Goal: Task Accomplishment & Management: Use online tool/utility

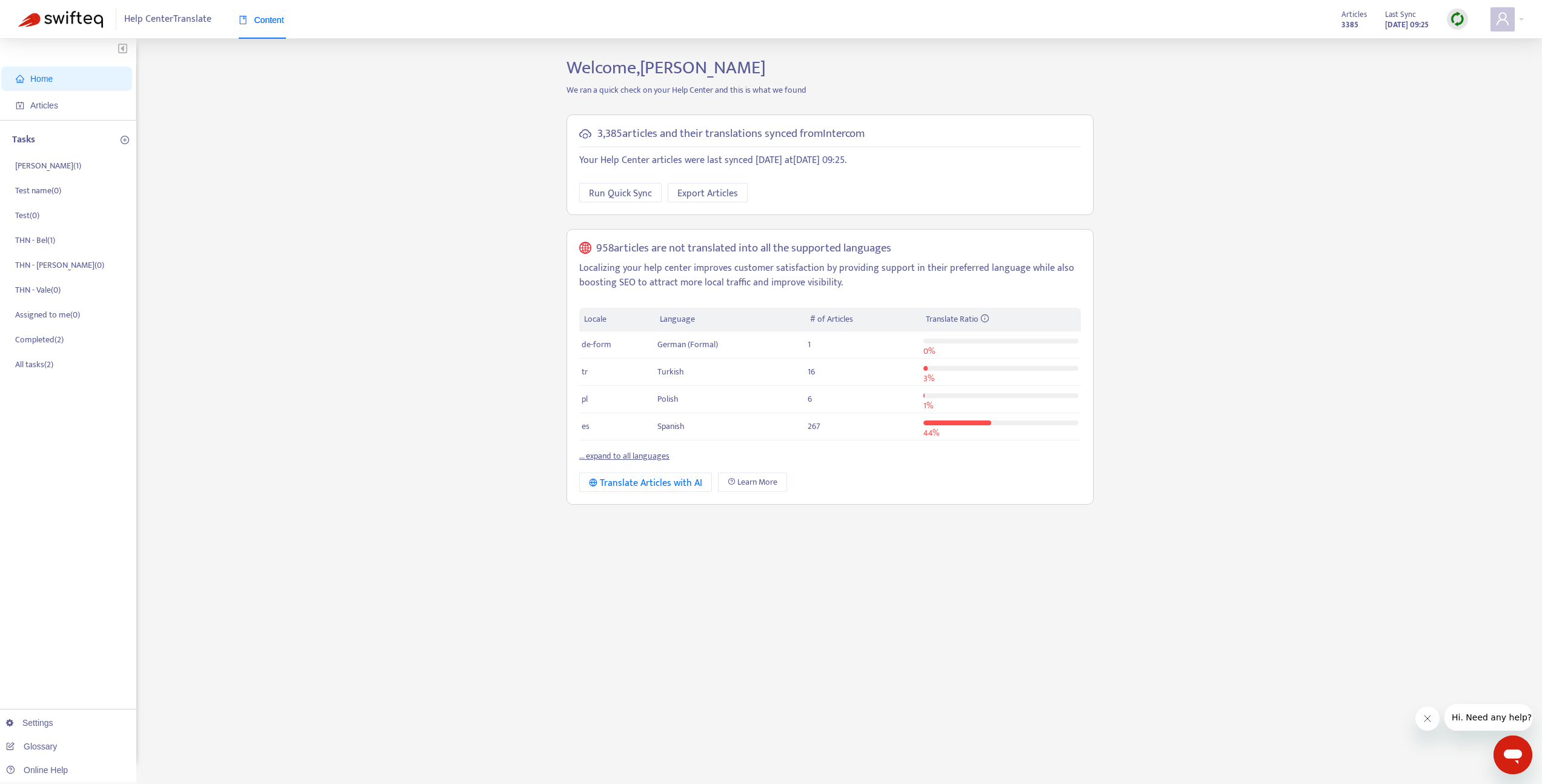
click at [644, 458] on link "... expand to all languages" at bounding box center [624, 456] width 90 height 14
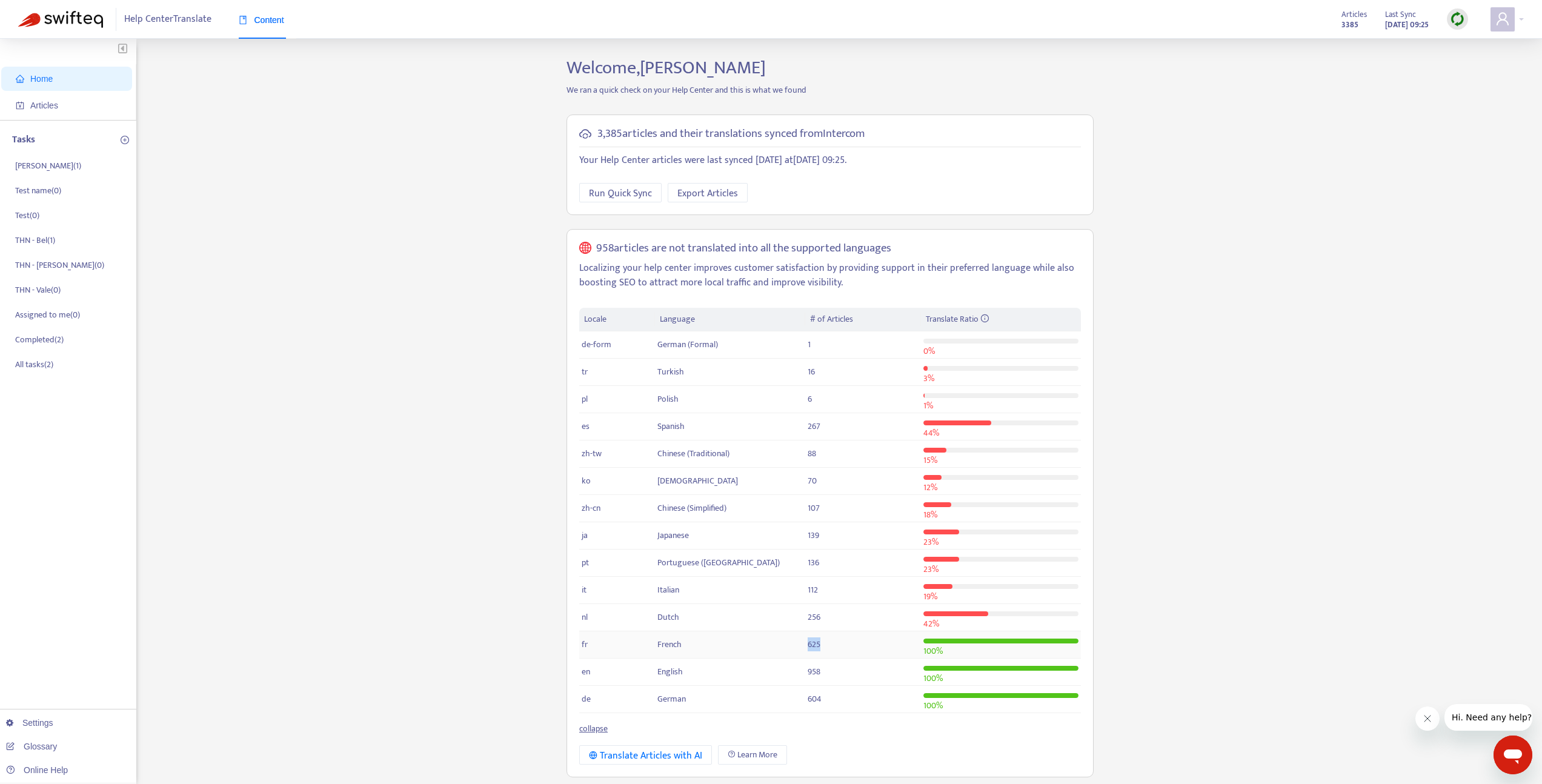
drag, startPoint x: 824, startPoint y: 646, endPoint x: 801, endPoint y: 647, distance: 23.0
click at [801, 647] on tr "fr French 625 100 %" at bounding box center [830, 644] width 502 height 27
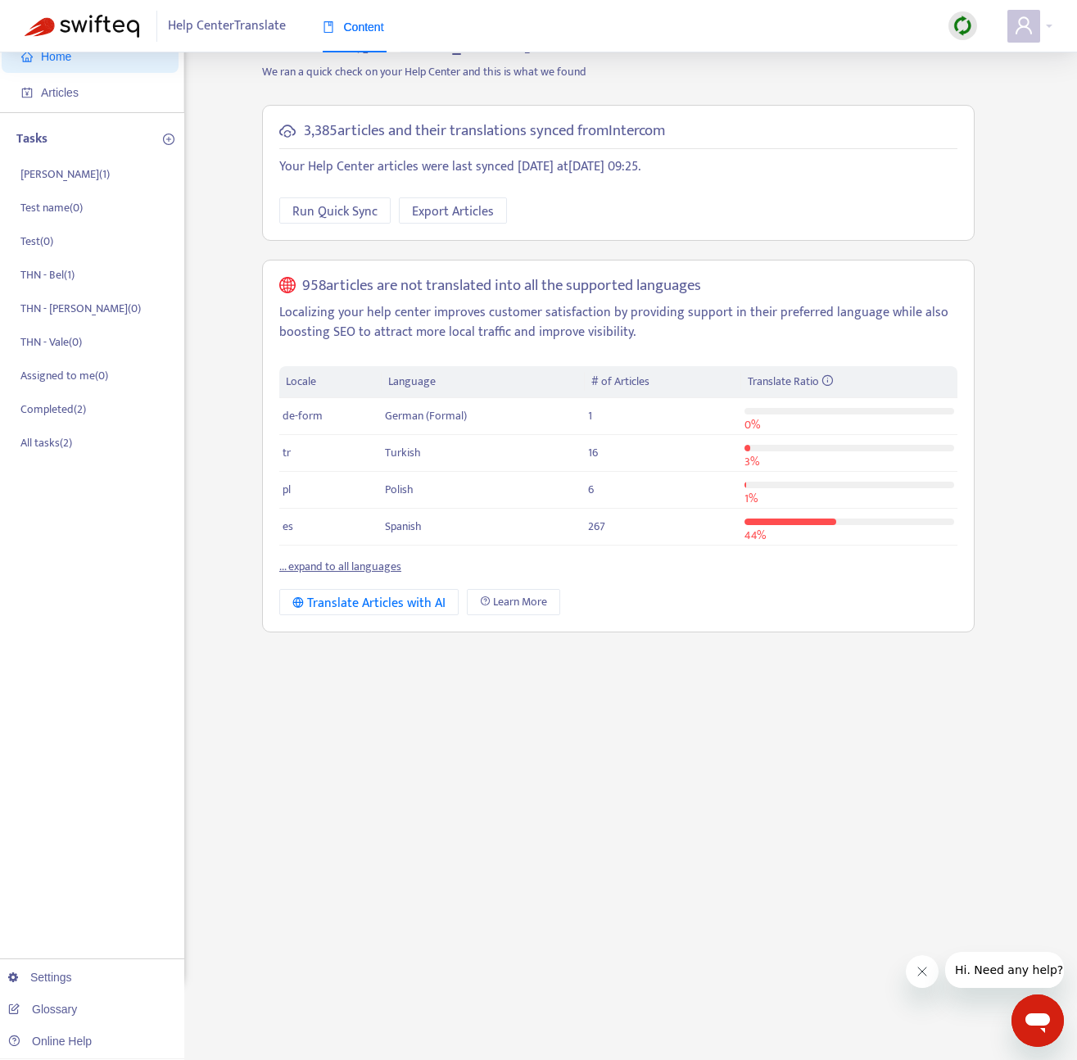
scroll to position [52, 0]
click at [300, 569] on link "... expand to all languages" at bounding box center [340, 563] width 122 height 19
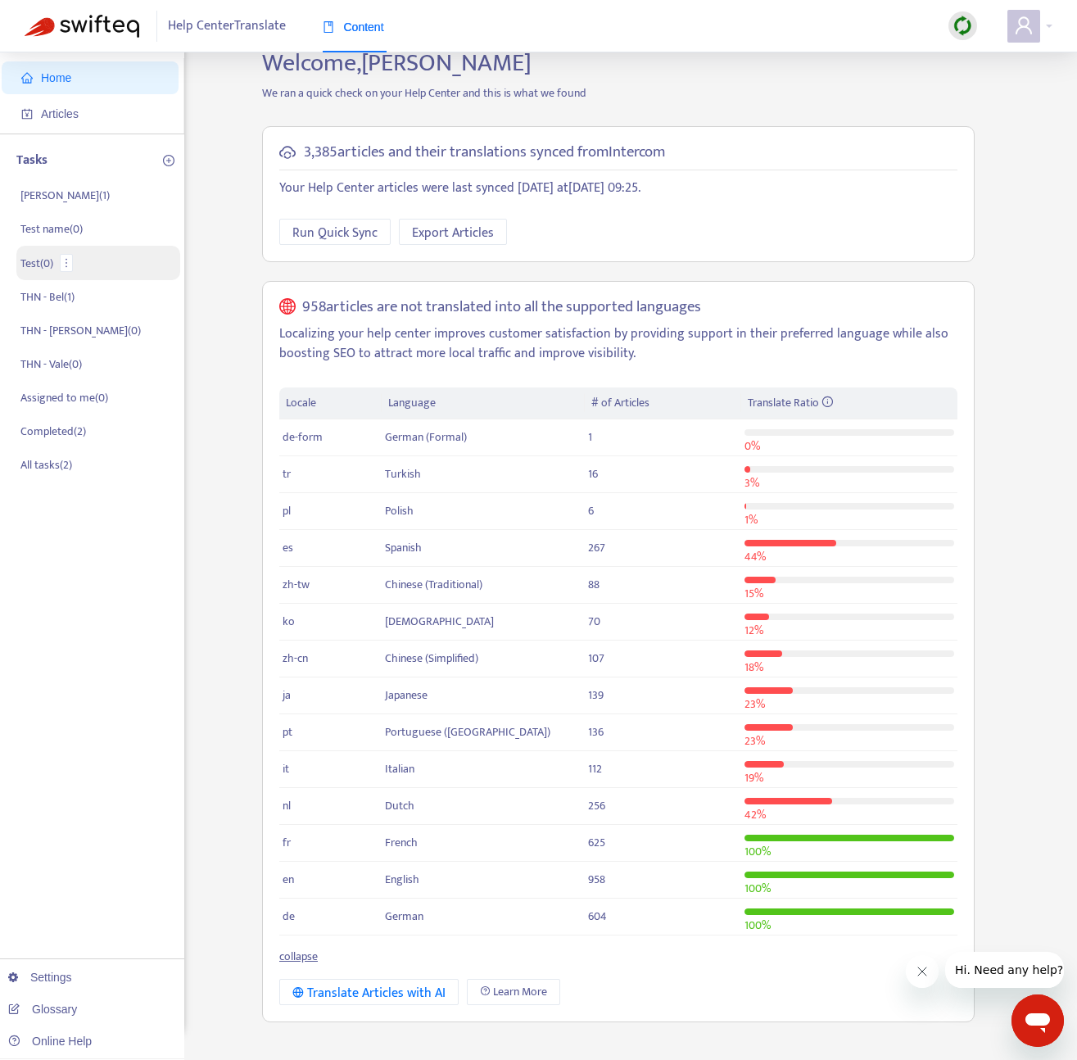
scroll to position [0, 0]
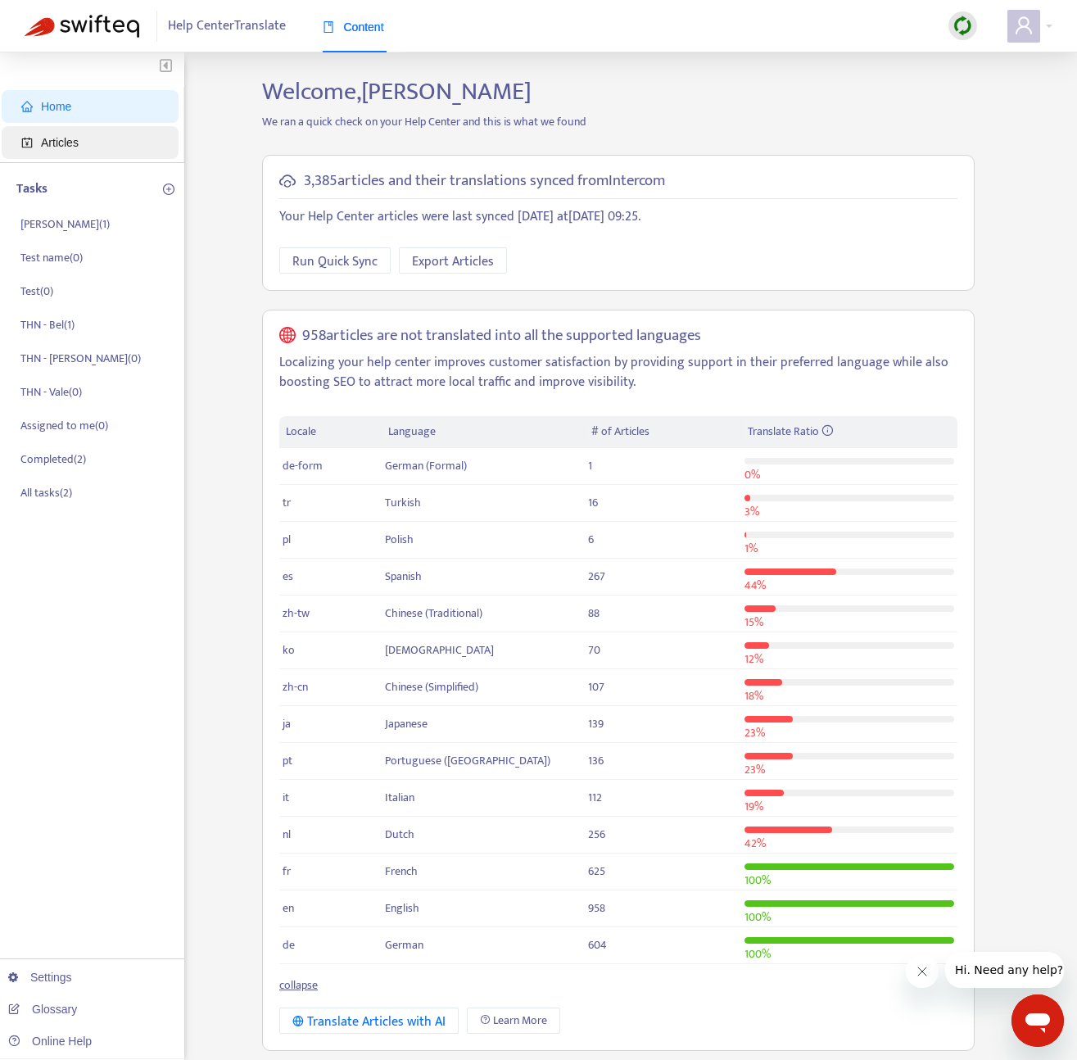
click at [35, 142] on span "Articles" at bounding box center [93, 142] width 144 height 33
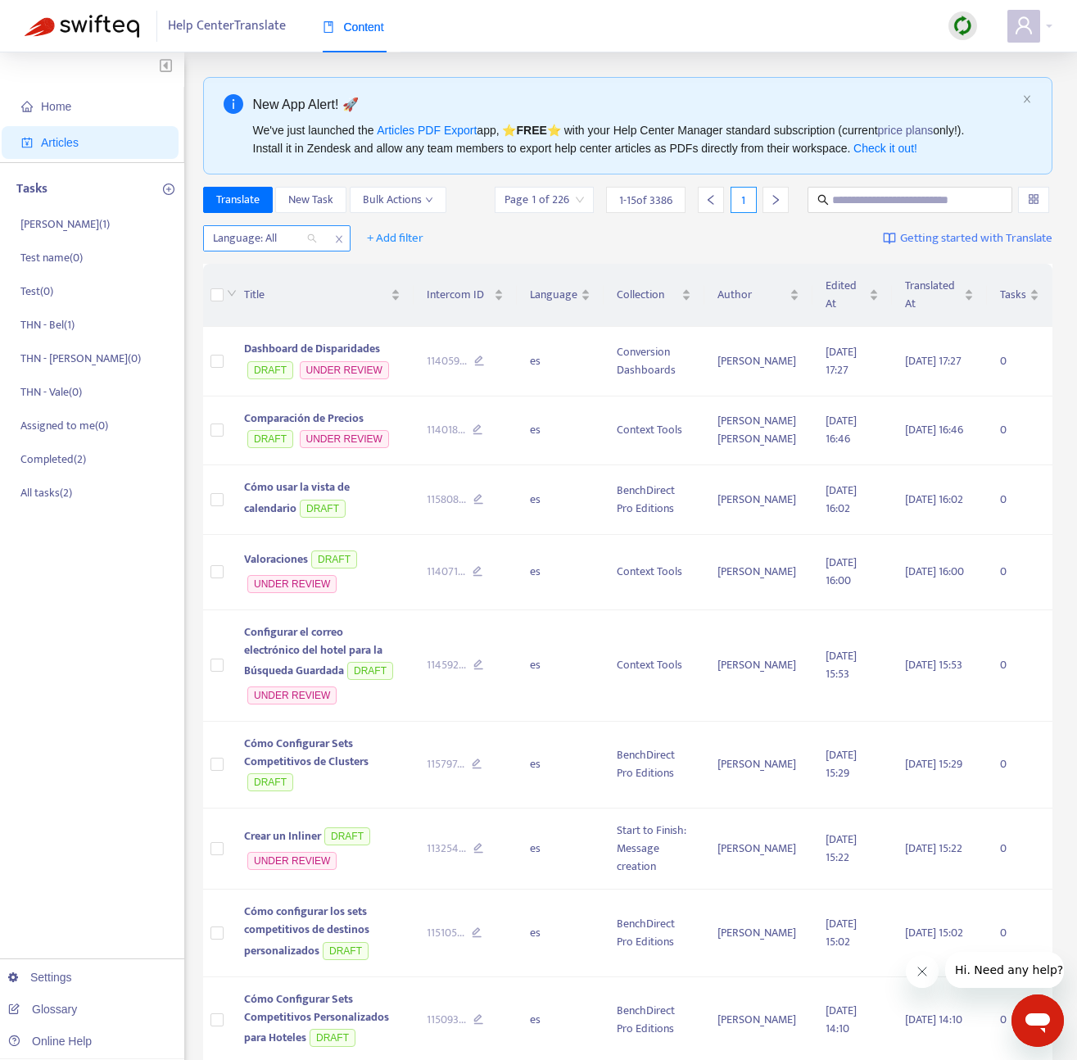
click at [309, 233] on div "Language: All" at bounding box center [265, 238] width 122 height 25
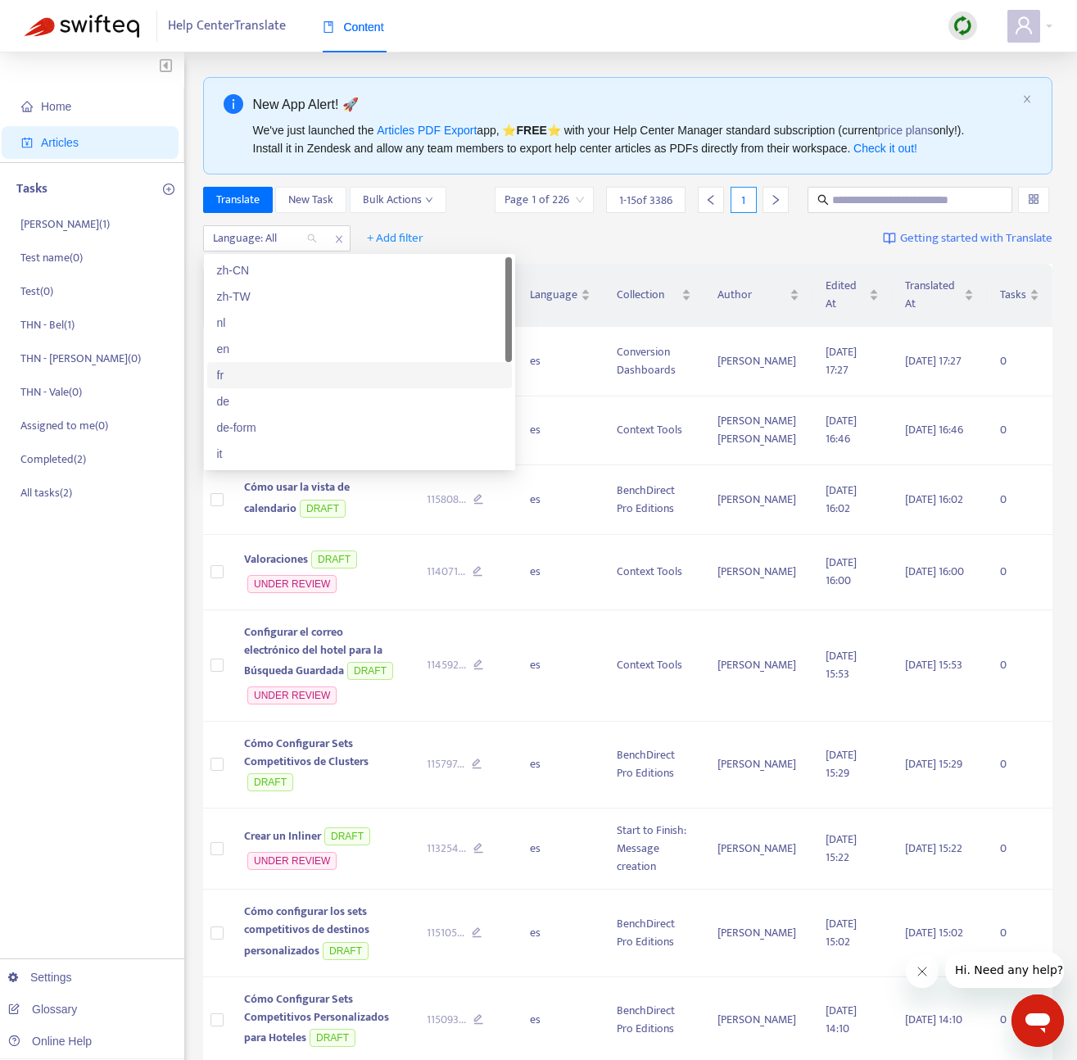
click at [251, 375] on div "fr" at bounding box center [359, 375] width 285 height 18
click at [251, 375] on div "Title Intercom ID Language Collection Author Edited At Translated At Tasks Dash…" at bounding box center [628, 908] width 850 height 1288
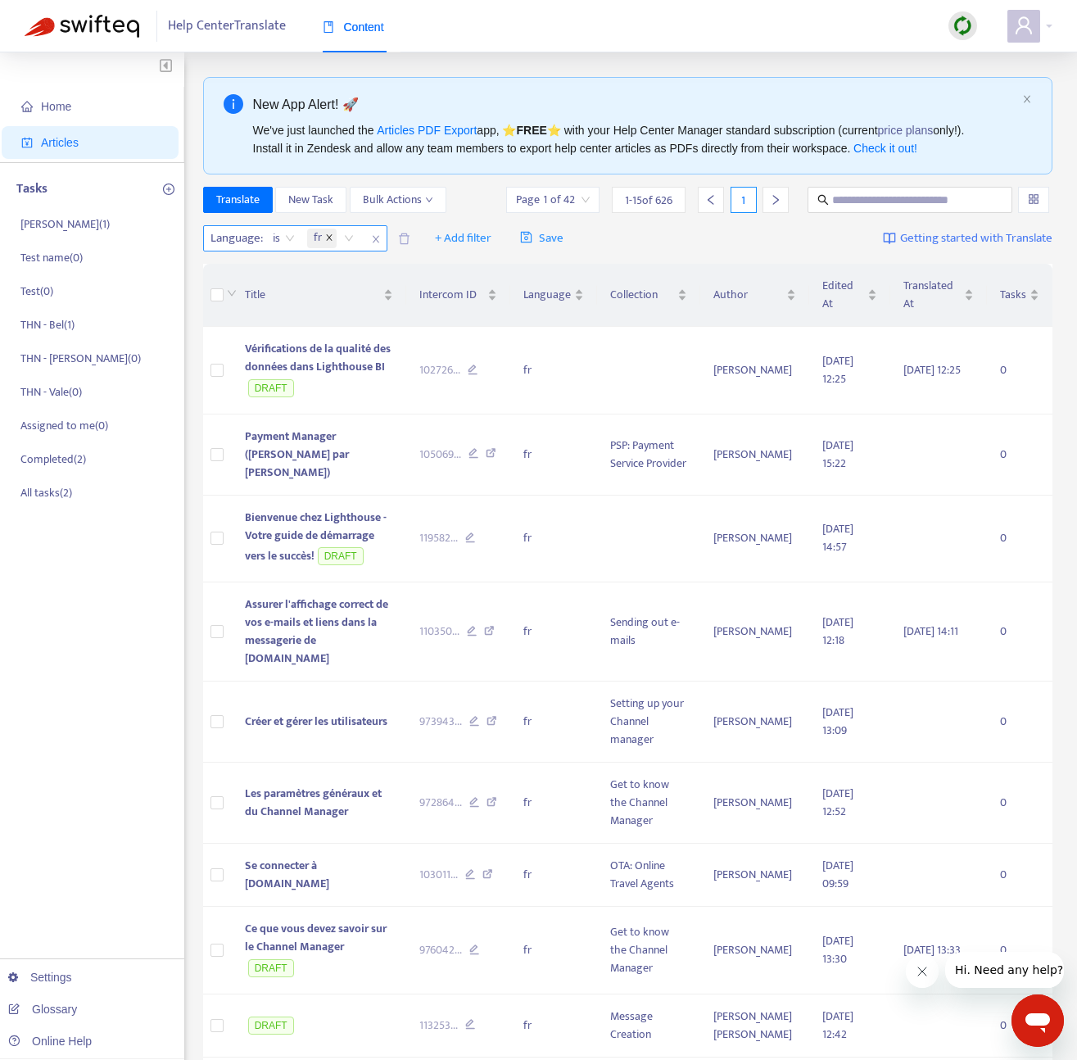
click at [329, 233] on icon "close" at bounding box center [329, 237] width 8 height 8
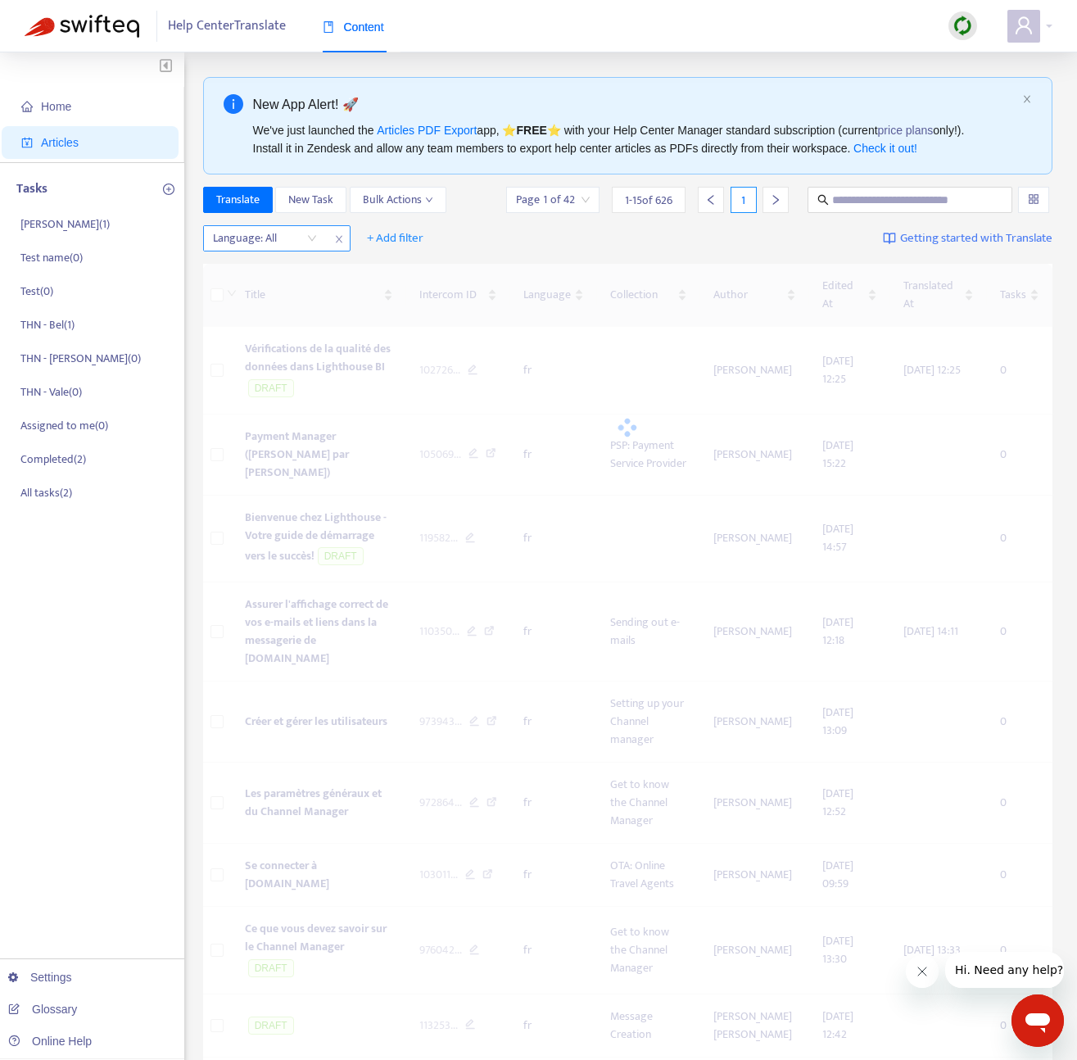
click at [283, 234] on div at bounding box center [256, 239] width 99 height 20
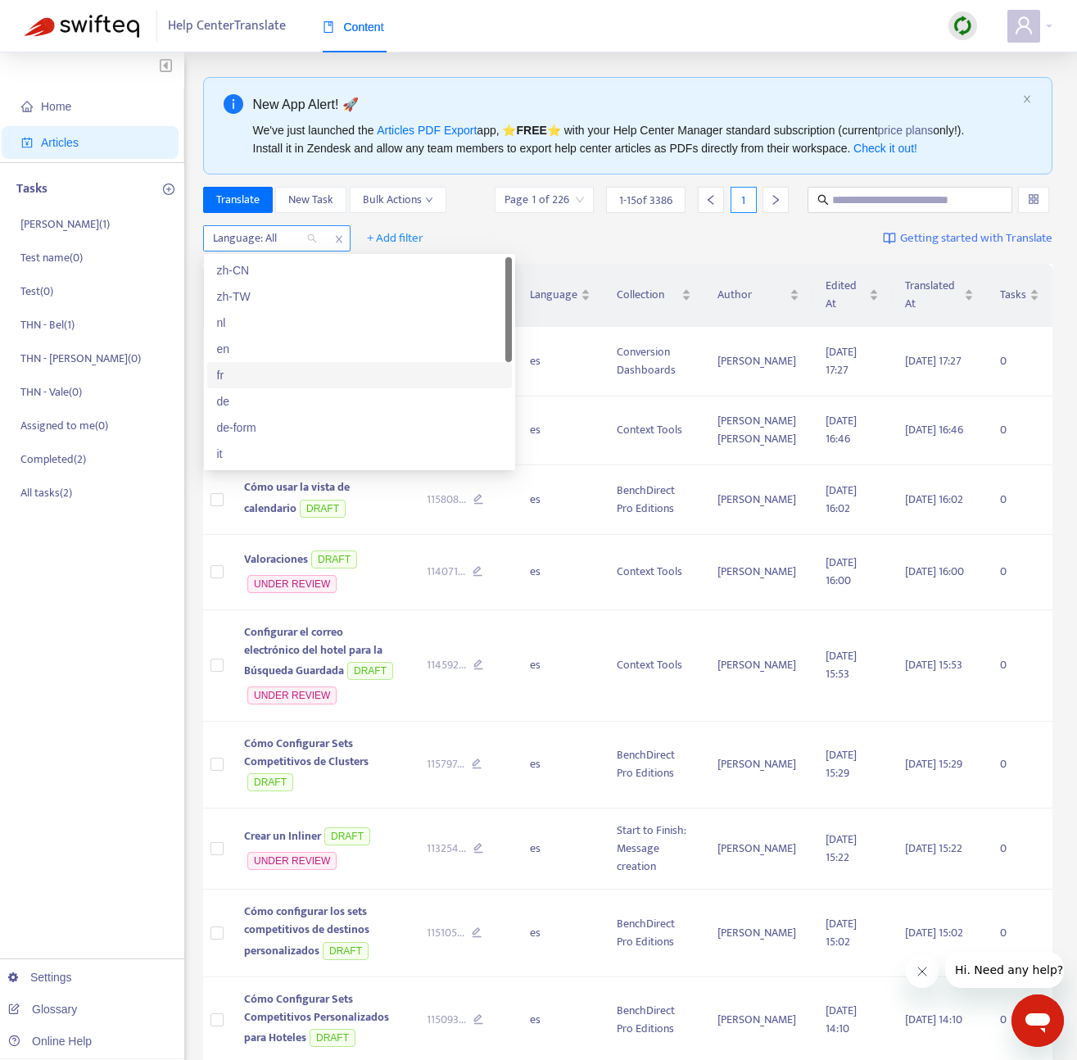
click at [331, 239] on span "close" at bounding box center [338, 239] width 21 height 20
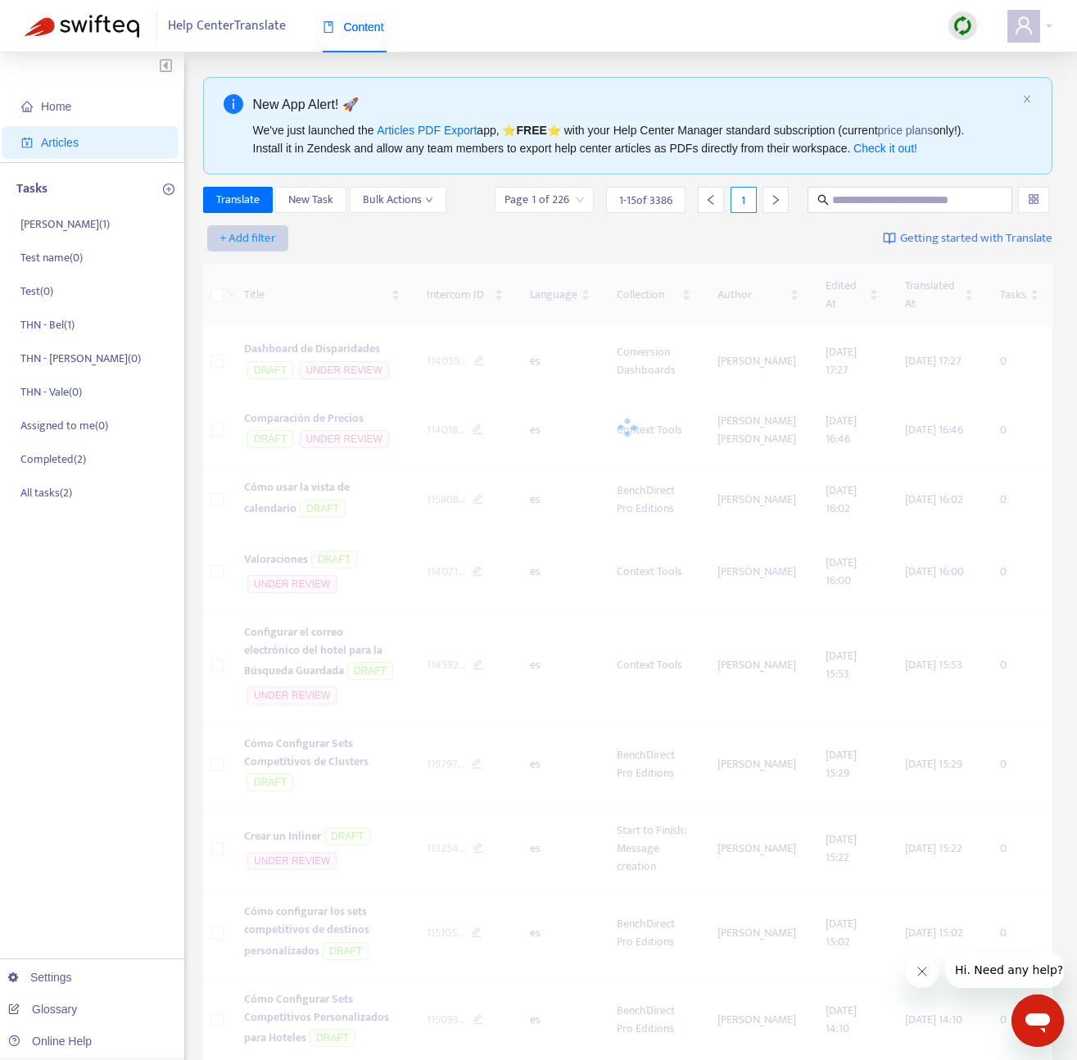
click at [267, 236] on span "+ Add filter" at bounding box center [247, 239] width 57 height 20
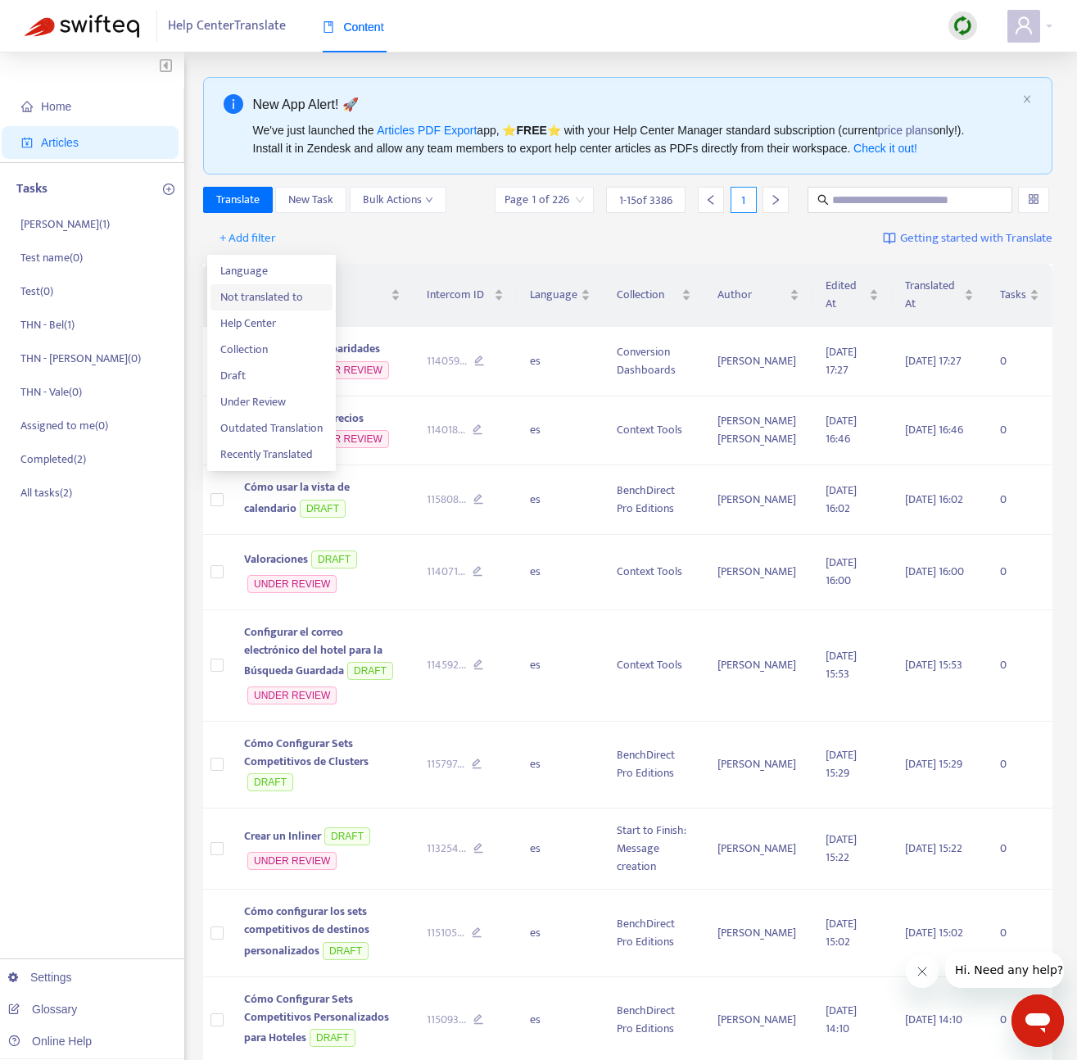
click at [259, 288] on span "Not translated to" at bounding box center [271, 297] width 102 height 18
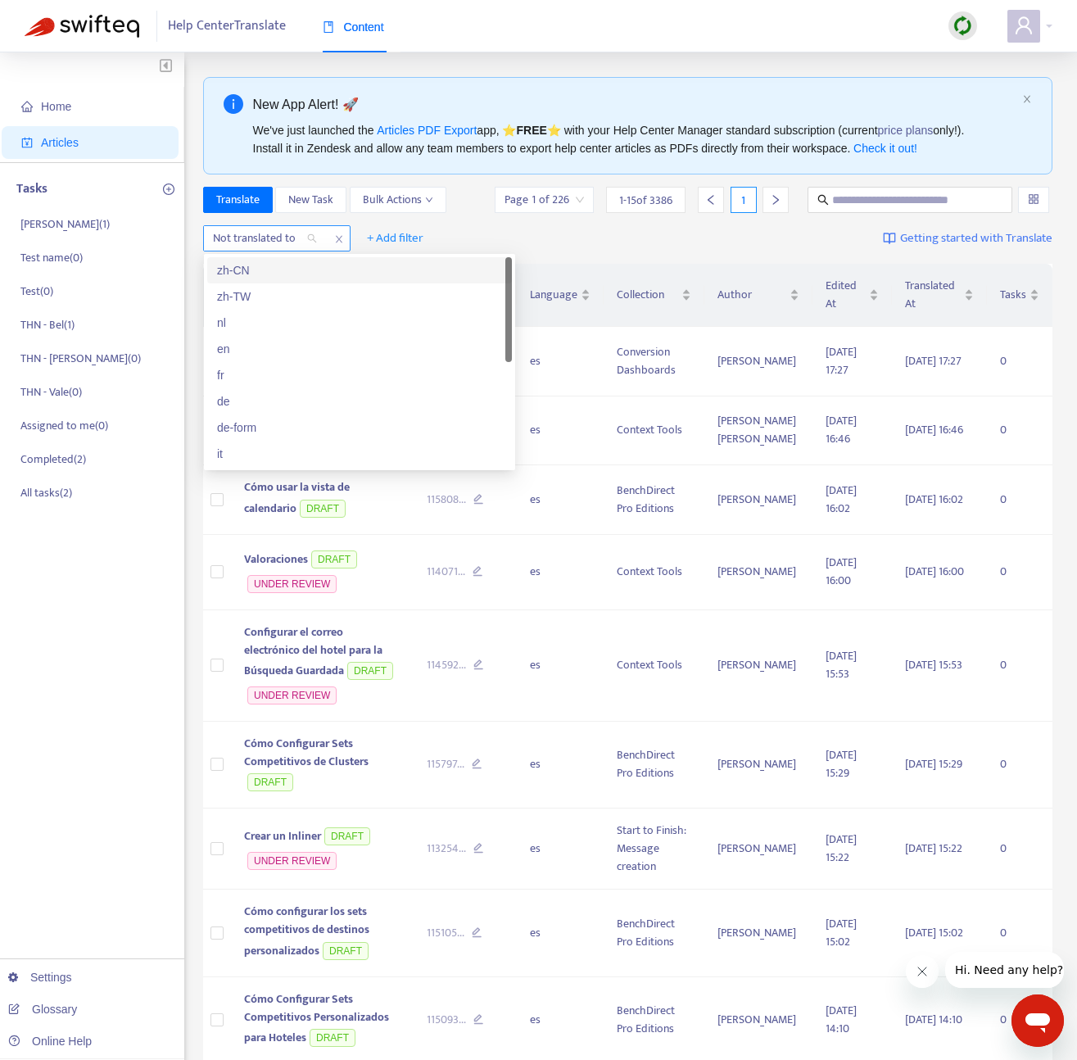
click at [303, 232] on div at bounding box center [256, 239] width 99 height 20
click at [265, 367] on div "fr" at bounding box center [359, 375] width 285 height 18
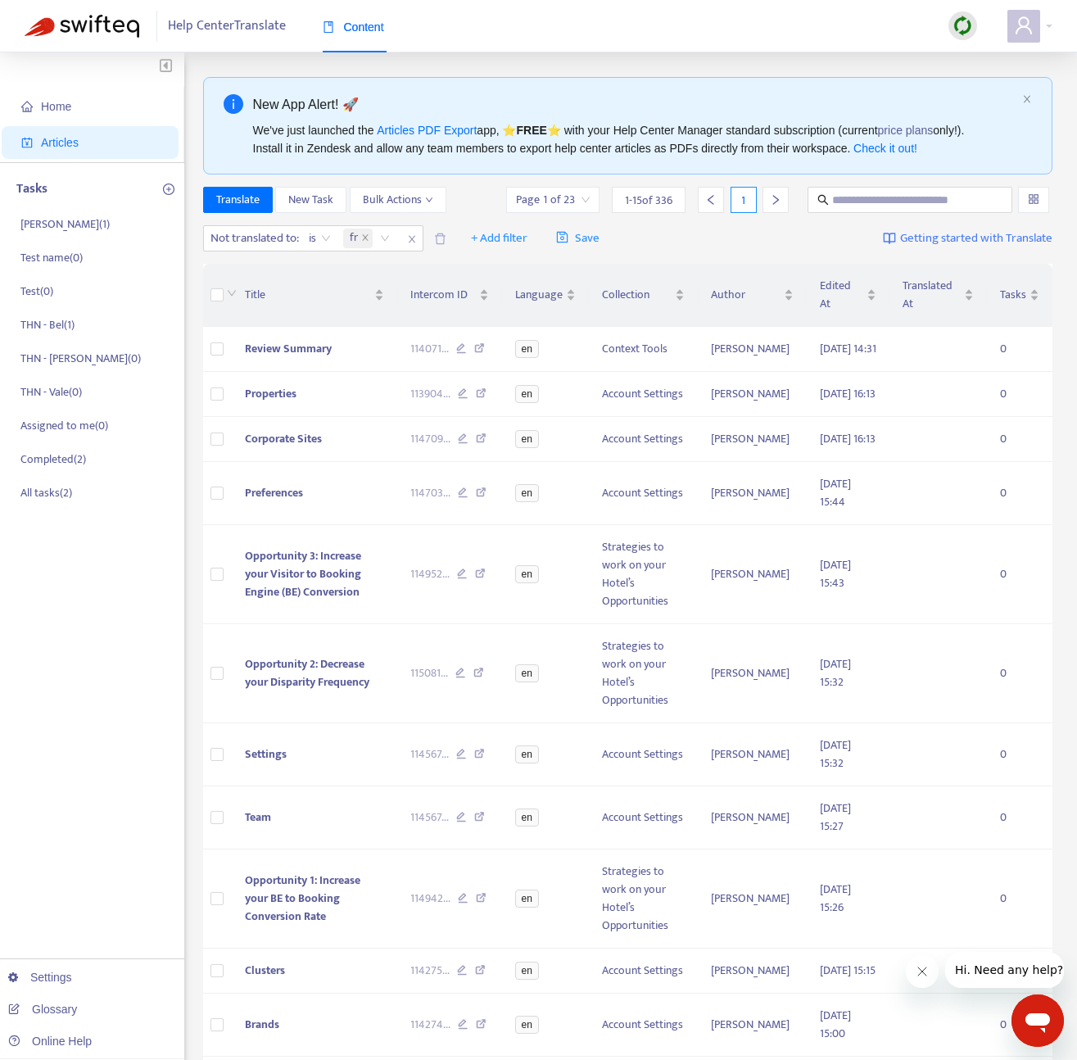
click at [695, 232] on div "Not translated to : is fr + Add filter Save Getting started with Translate" at bounding box center [628, 238] width 850 height 38
click at [378, 359] on td "Review Summary" at bounding box center [314, 349] width 165 height 45
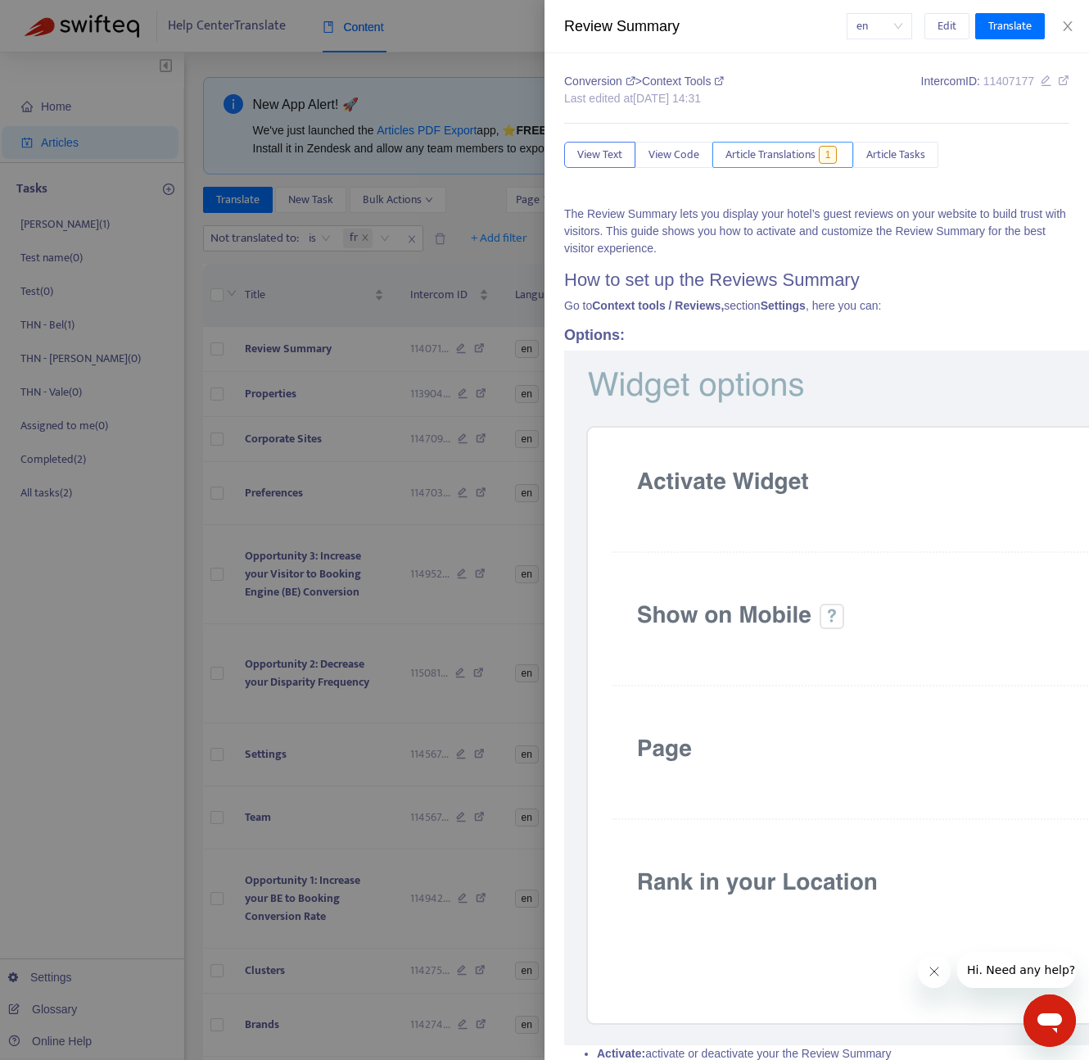
click at [775, 156] on span "Article Translations" at bounding box center [771, 155] width 90 height 18
